Goal: Information Seeking & Learning: Learn about a topic

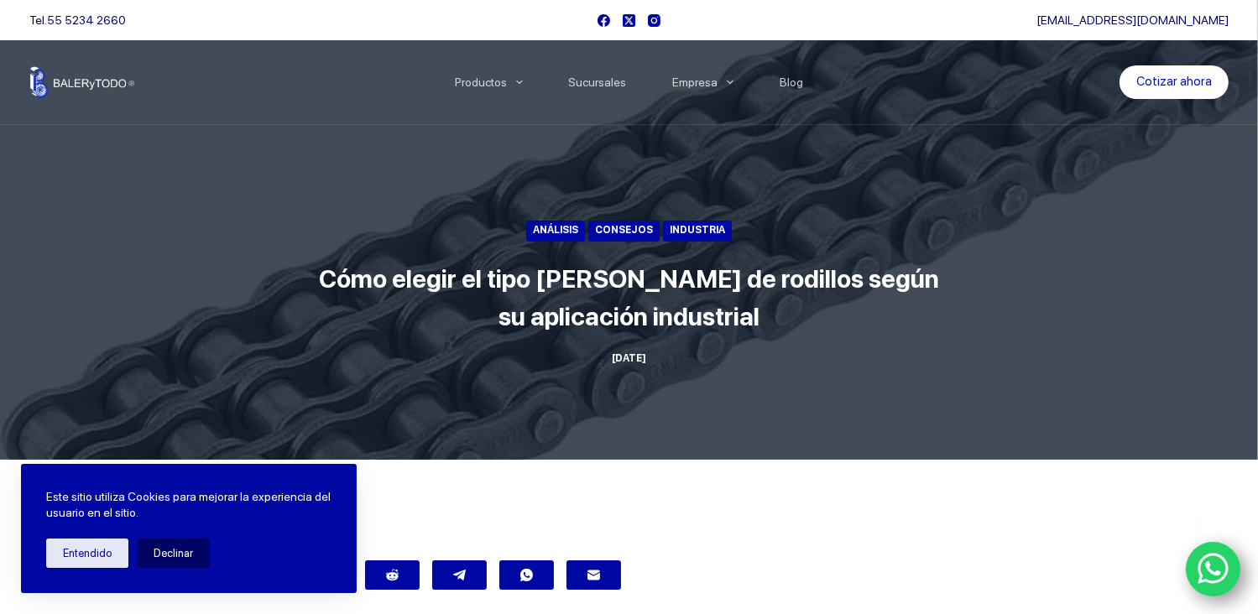
click at [553, 230] on link "Análisis" at bounding box center [555, 231] width 59 height 21
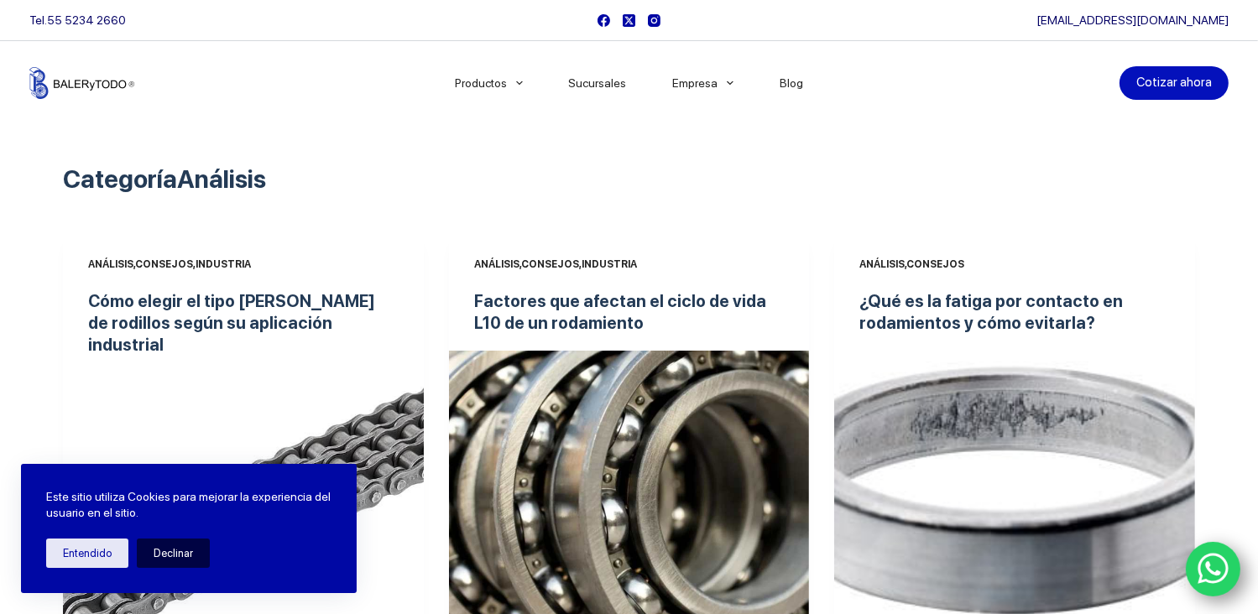
click at [151, 550] on button "Declinar" at bounding box center [173, 553] width 73 height 29
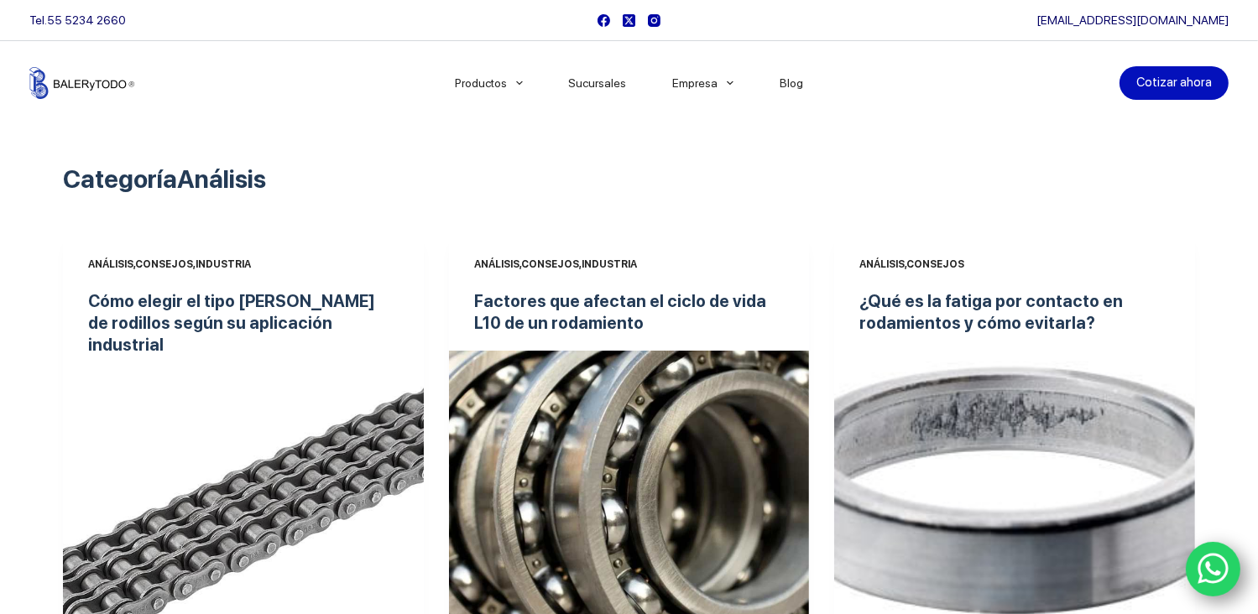
click at [184, 510] on img "Cómo elegir el tipo de cadena de rodillos según su aplicación industrial" at bounding box center [243, 508] width 361 height 270
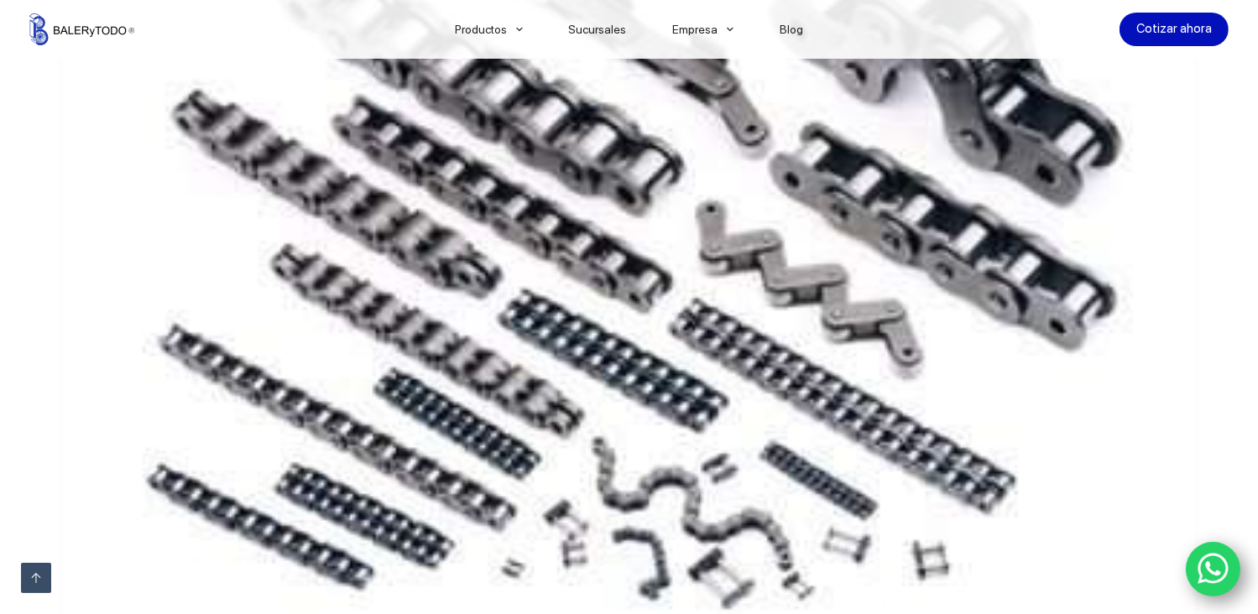
scroll to position [6622, 0]
